Goal: Transaction & Acquisition: Obtain resource

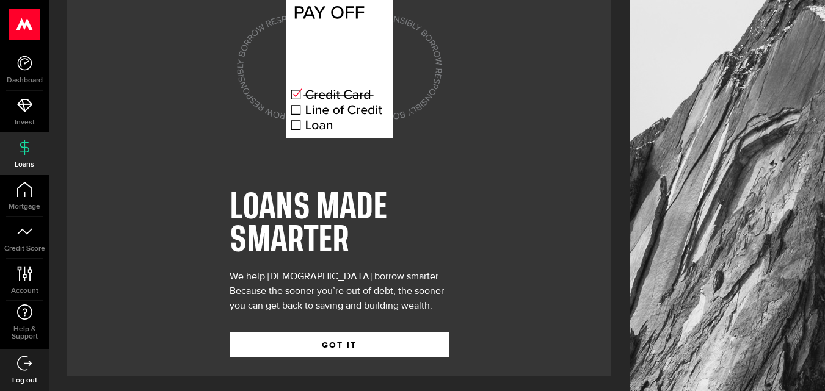
scroll to position [50, 0]
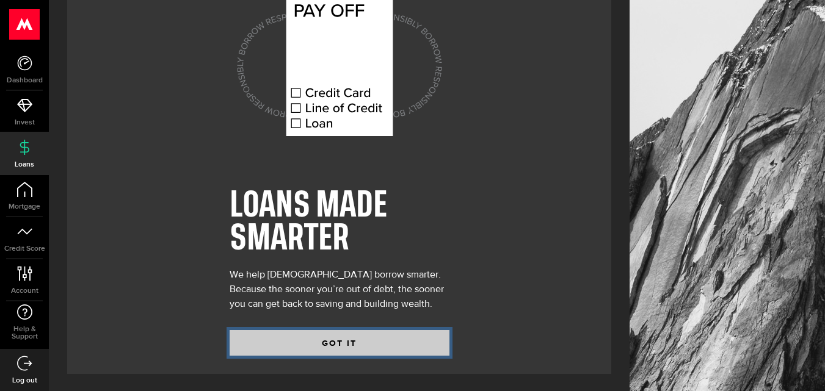
click at [338, 336] on button "GOT IT" at bounding box center [340, 343] width 220 height 26
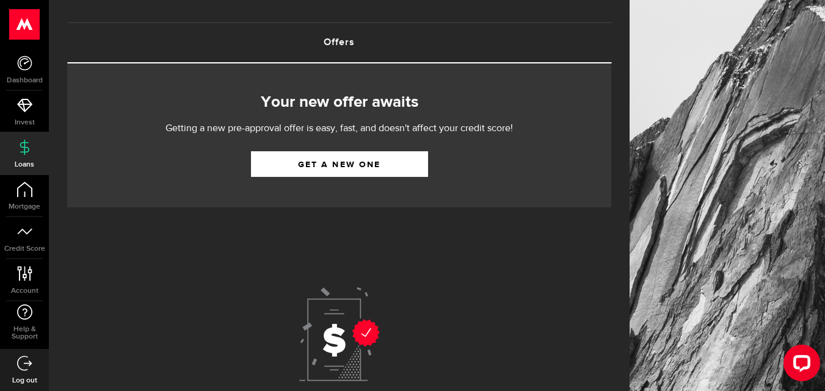
scroll to position [48, 0]
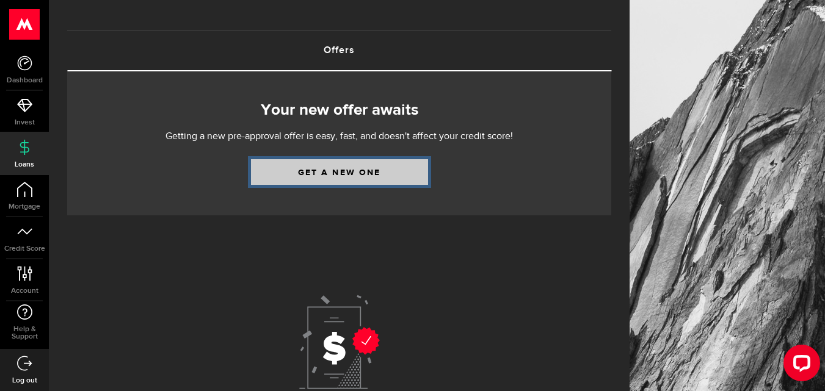
click at [344, 173] on link "Get a new one" at bounding box center [339, 172] width 177 height 26
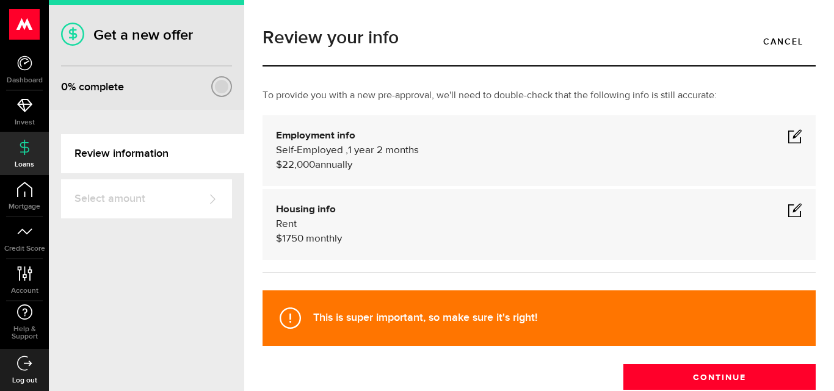
click at [789, 137] on span at bounding box center [794, 136] width 15 height 15
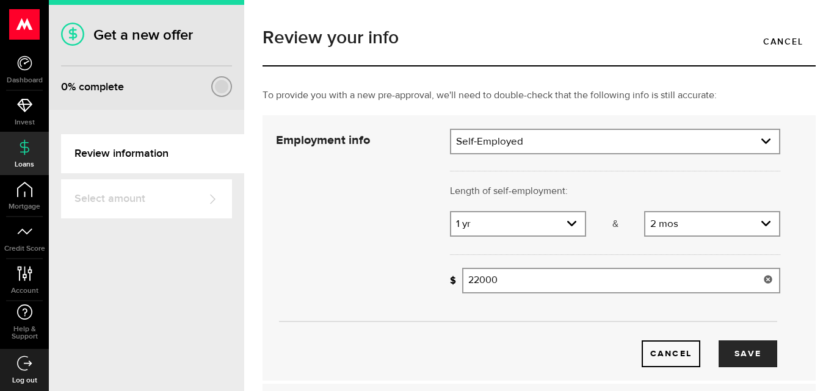
click at [477, 281] on input "22000" at bounding box center [621, 281] width 318 height 26
type input "46,000"
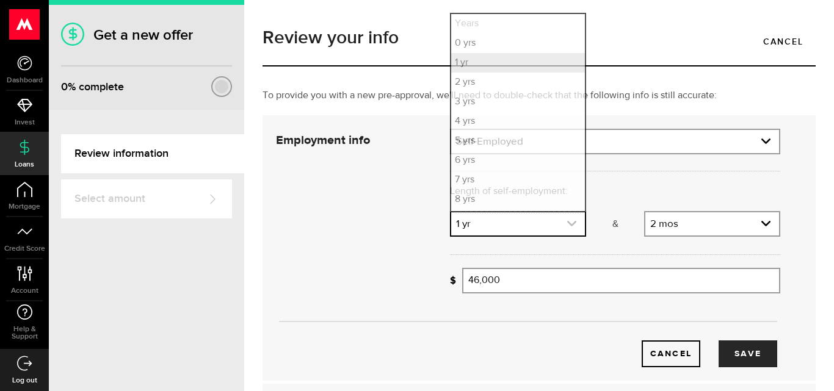
click at [571, 224] on icon "expand select" at bounding box center [571, 224] width 10 height 10
click at [485, 99] on li "3 yrs" at bounding box center [518, 102] width 134 height 20
select select "3"
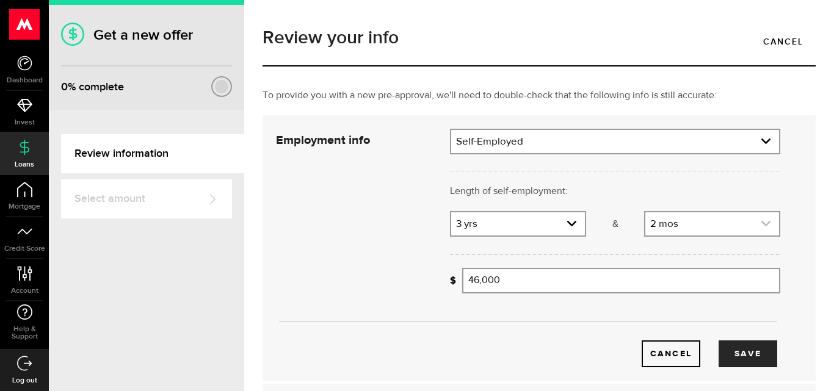
click at [761, 222] on icon "expand select" at bounding box center [766, 224] width 10 height 10
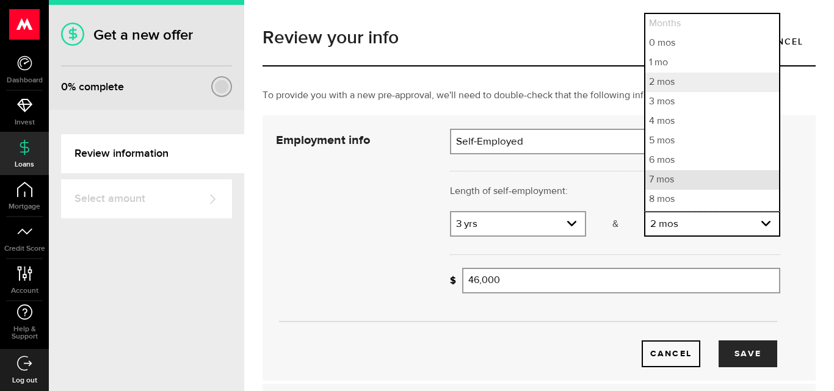
click at [665, 181] on li "7 mos" at bounding box center [712, 180] width 134 height 20
select select "7"
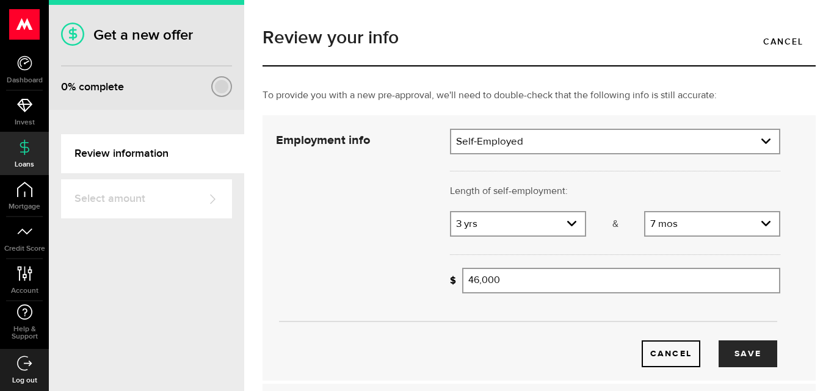
click at [663, 246] on div at bounding box center [615, 253] width 349 height 30
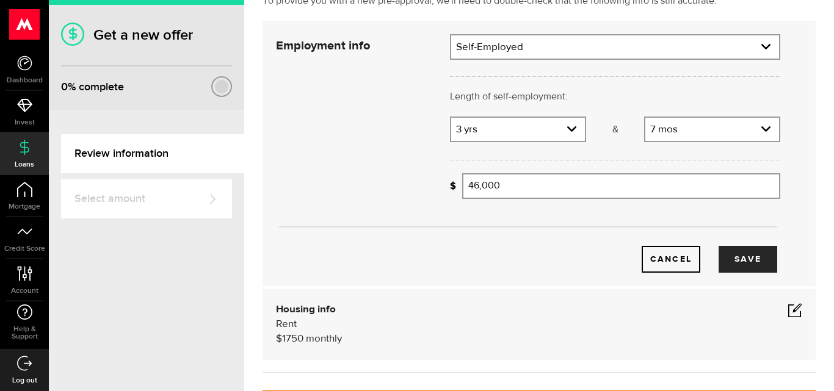
scroll to position [147, 0]
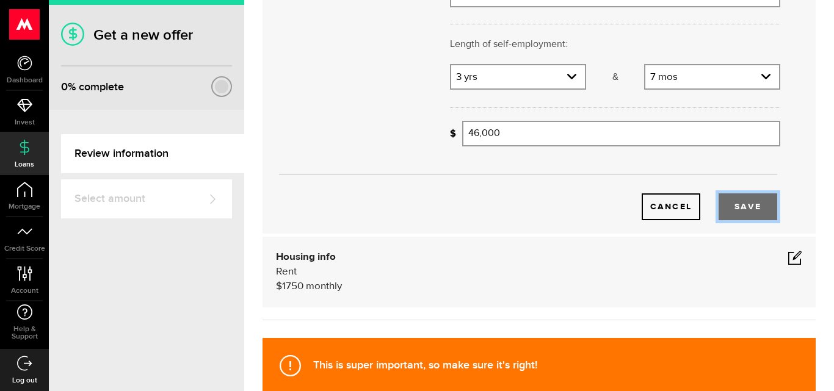
click at [732, 203] on button "Save" at bounding box center [747, 206] width 59 height 27
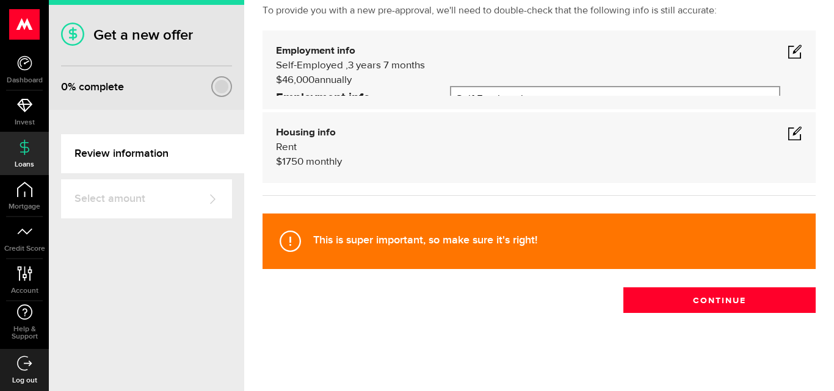
scroll to position [77, 0]
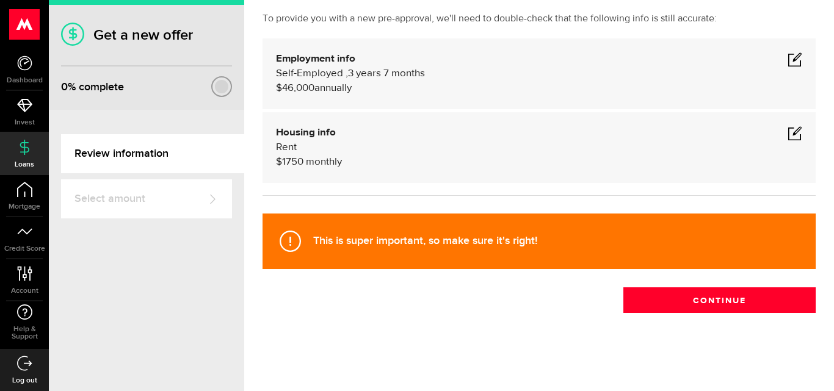
click at [787, 131] on span at bounding box center [794, 133] width 15 height 15
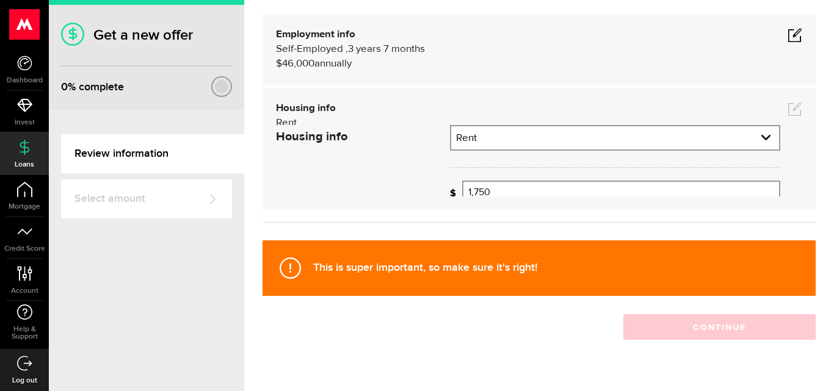
scroll to position [115, 0]
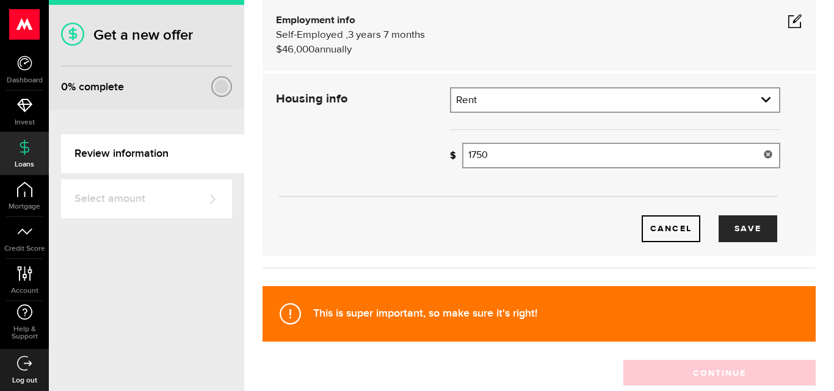
click at [475, 153] on input "1750" at bounding box center [621, 156] width 318 height 26
drag, startPoint x: 475, startPoint y: 153, endPoint x: 454, endPoint y: 157, distance: 22.4
click at [454, 157] on div "How much is your monthly payment? 1750 Monthly mortgage/rent" at bounding box center [615, 156] width 330 height 26
type input "2,450"
click at [737, 226] on button "Save" at bounding box center [747, 228] width 59 height 27
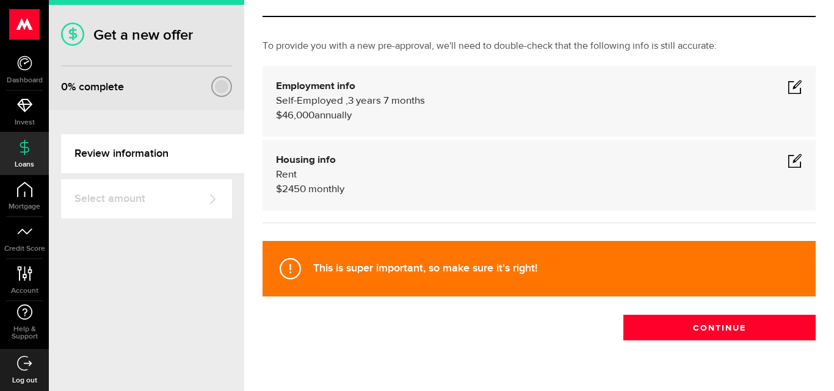
scroll to position [77, 0]
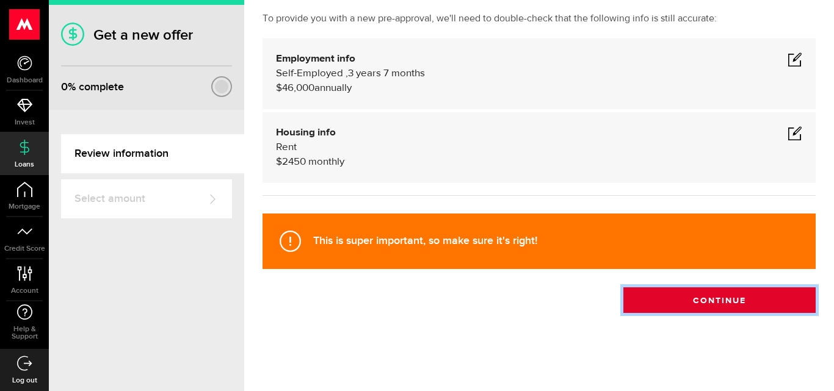
click at [713, 304] on button "Continue" at bounding box center [719, 300] width 192 height 26
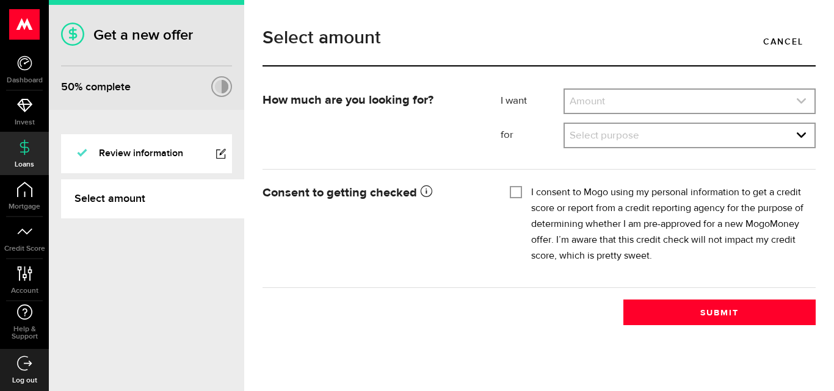
click at [685, 98] on link "expand select" at bounding box center [690, 101] width 250 height 23
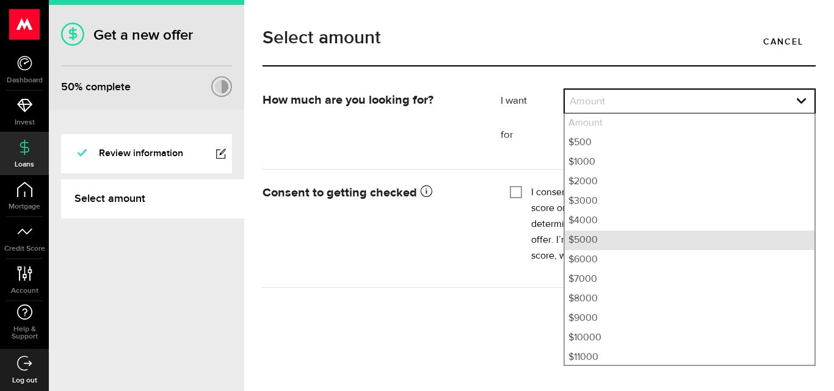
click at [615, 235] on li "$5000" at bounding box center [690, 241] width 250 height 20
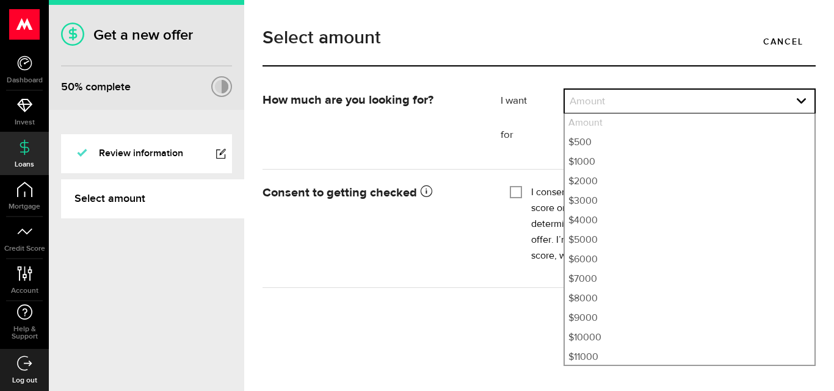
select select "5000"
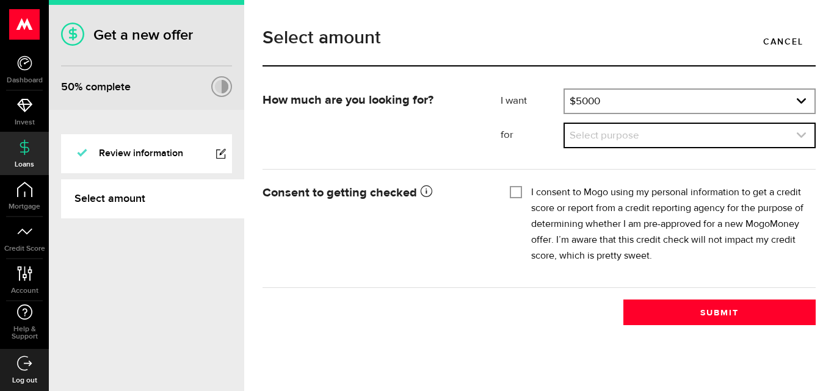
click at [642, 136] on link "expand select" at bounding box center [690, 135] width 250 height 23
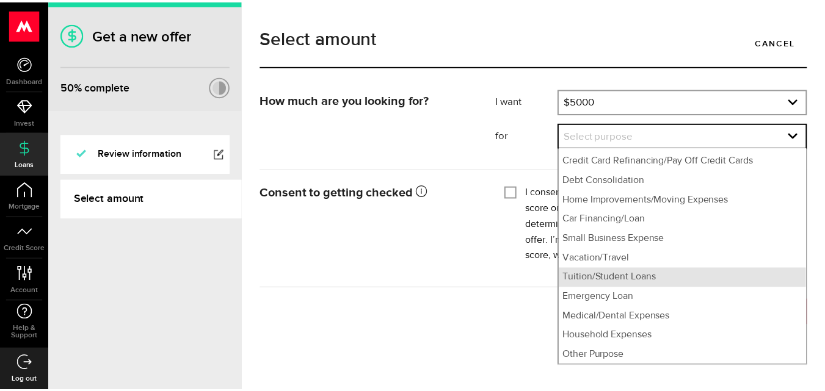
scroll to position [17, 0]
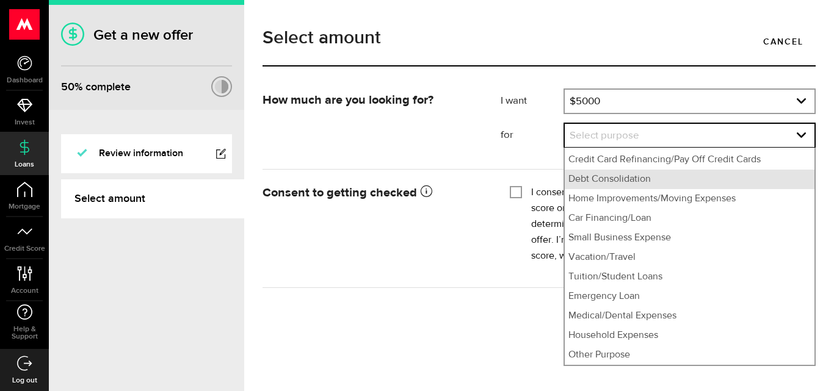
click at [662, 184] on li "Debt Consolidation" at bounding box center [690, 180] width 250 height 20
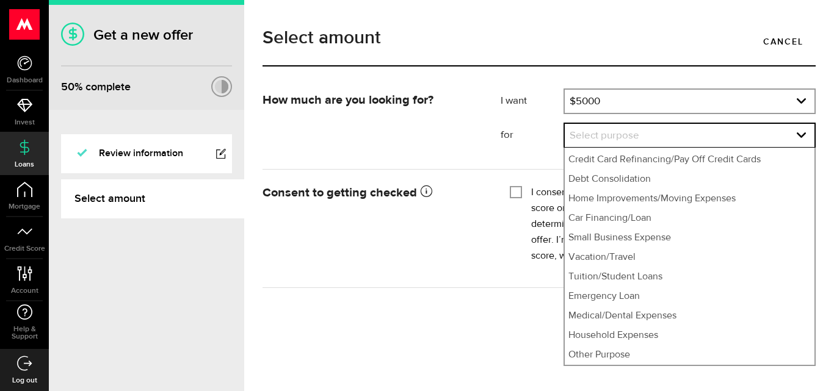
select select "Debt Consolidation"
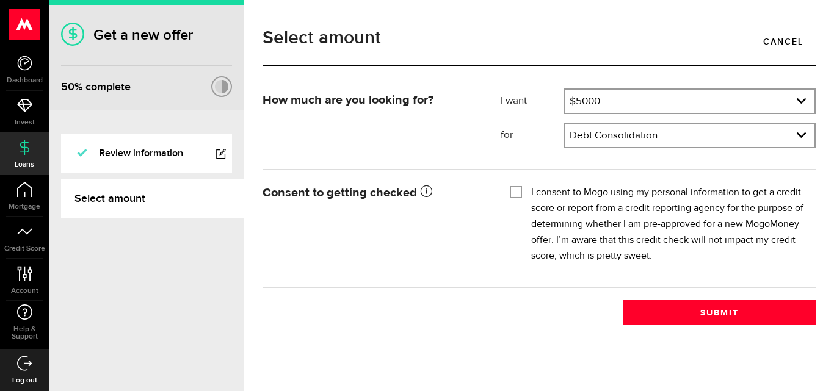
click at [518, 192] on input "I consent to Mogo using my personal information to get a credit score or report…" at bounding box center [516, 191] width 12 height 12
checkbox input "true"
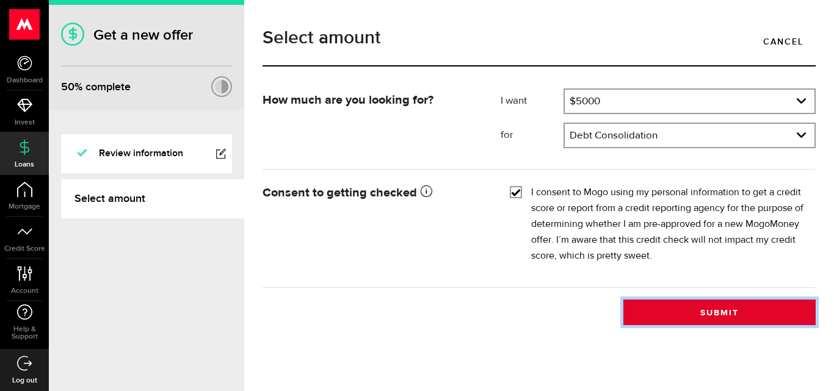
click at [744, 314] on button "Submit" at bounding box center [719, 313] width 192 height 26
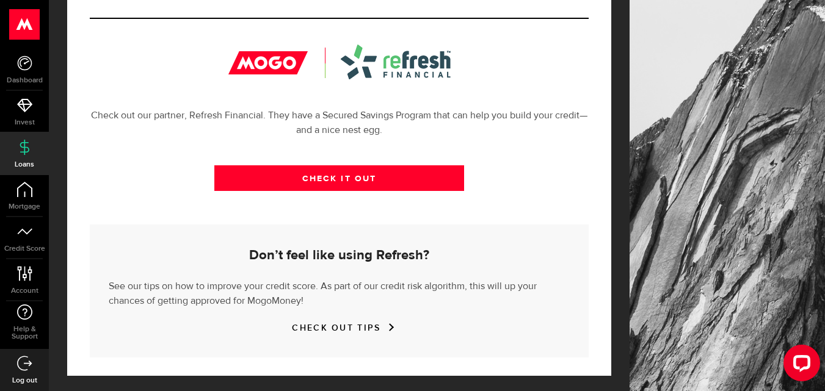
scroll to position [450, 0]
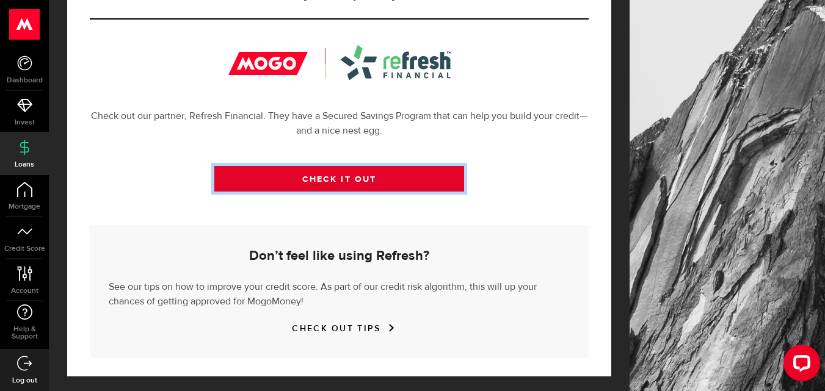
click at [334, 173] on link "CHECK IT OUT" at bounding box center [339, 179] width 250 height 26
